Goal: Find specific page/section: Find specific page/section

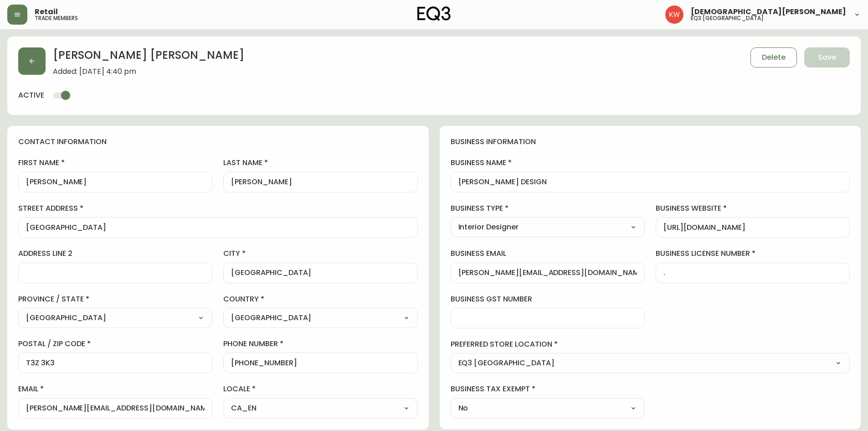
select select "AB"
select select "CA"
select select "CA_EN"
select select "Other"
select select "Interior Designer"
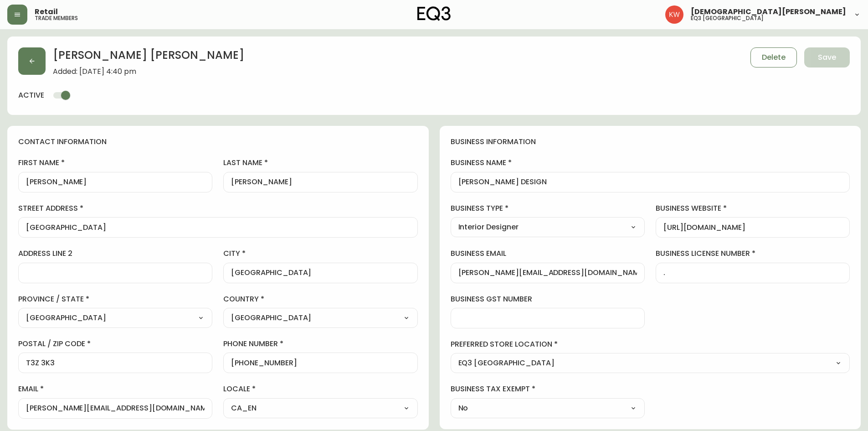
select select "cjw10z96m00006gs08l3o91tv"
select select "false"
click at [33, 64] on icon "button" at bounding box center [31, 60] width 7 height 7
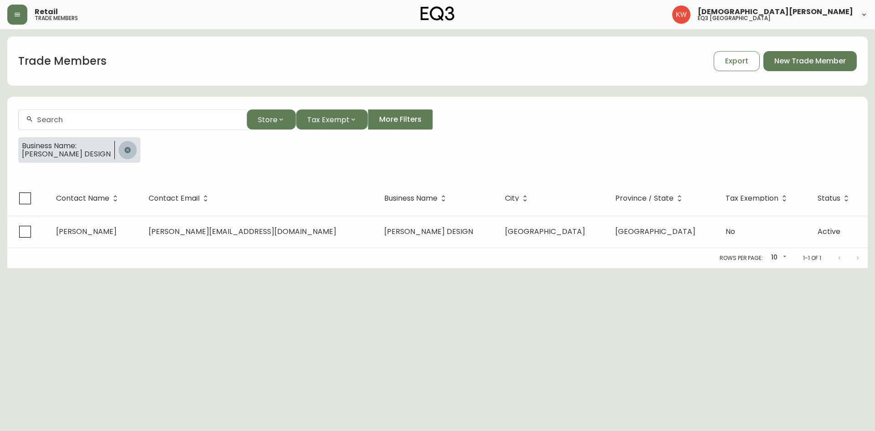
click at [124, 155] on button "button" at bounding box center [127, 150] width 18 height 18
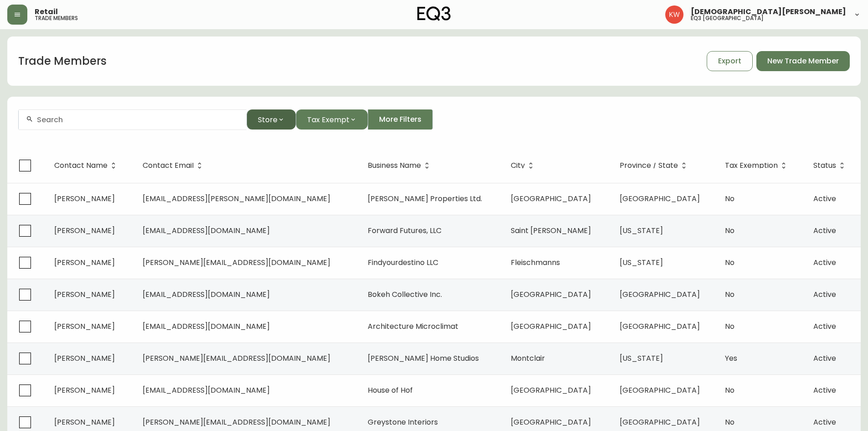
click at [266, 122] on span "Store" at bounding box center [268, 119] width 20 height 11
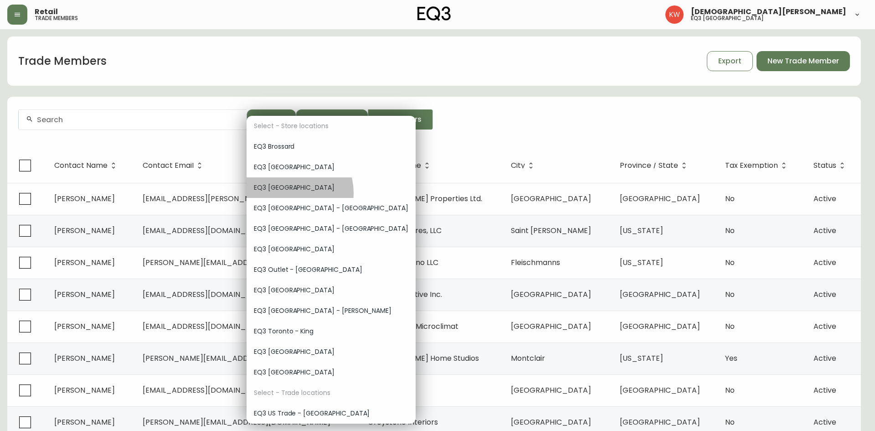
click at [289, 193] on div "EQ3 [GEOGRAPHIC_DATA]" at bounding box center [331, 187] width 169 height 21
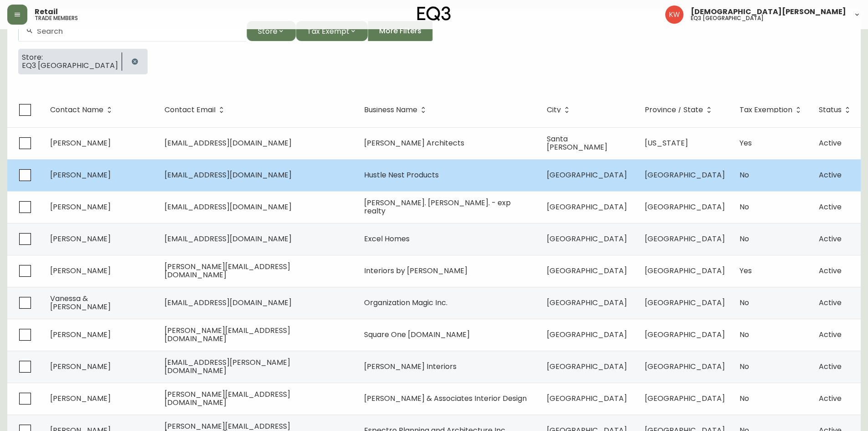
scroll to position [91, 0]
